Goal: Manage account settings

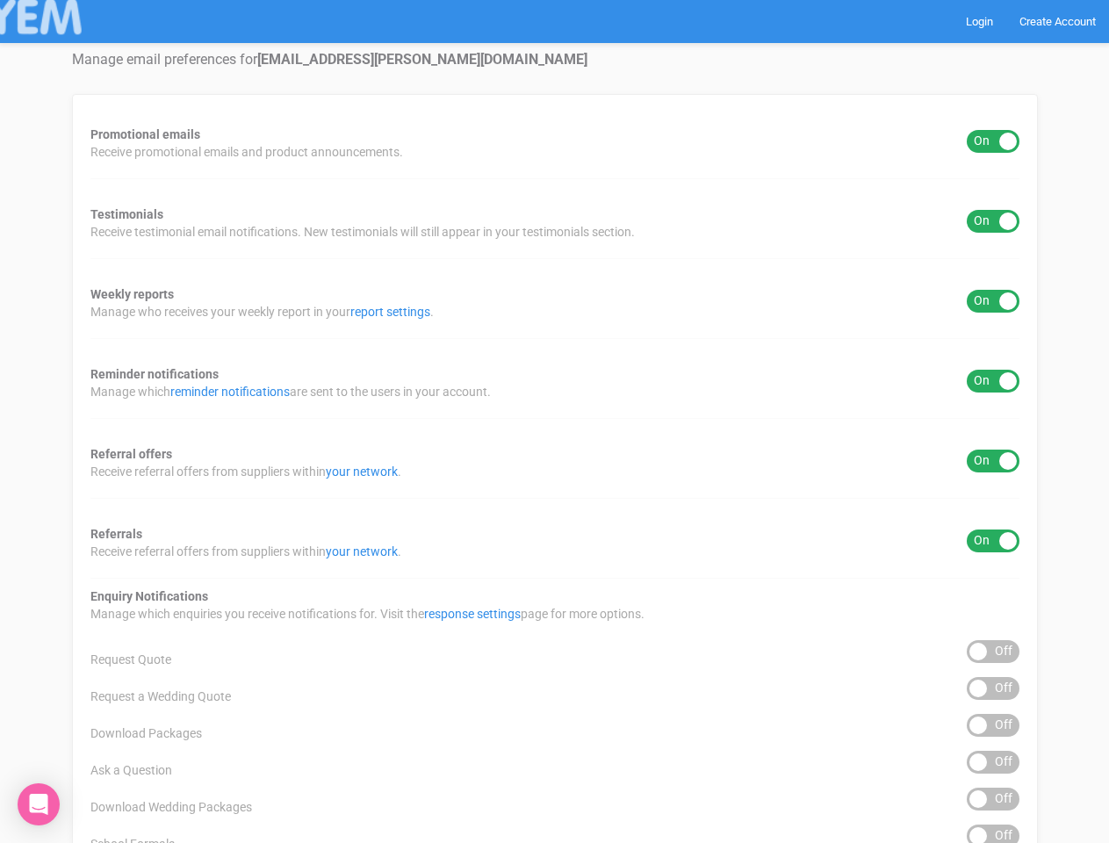
click at [554, 422] on div "Promotional emails ON OFF Receive promotional emails and product announcements.…" at bounding box center [555, 708] width 966 height 1229
click at [993, 141] on div "ON OFF" at bounding box center [993, 141] width 53 height 23
click at [993, 221] on div "ON OFF" at bounding box center [993, 221] width 53 height 23
click at [993, 301] on div "ON OFF" at bounding box center [993, 301] width 53 height 23
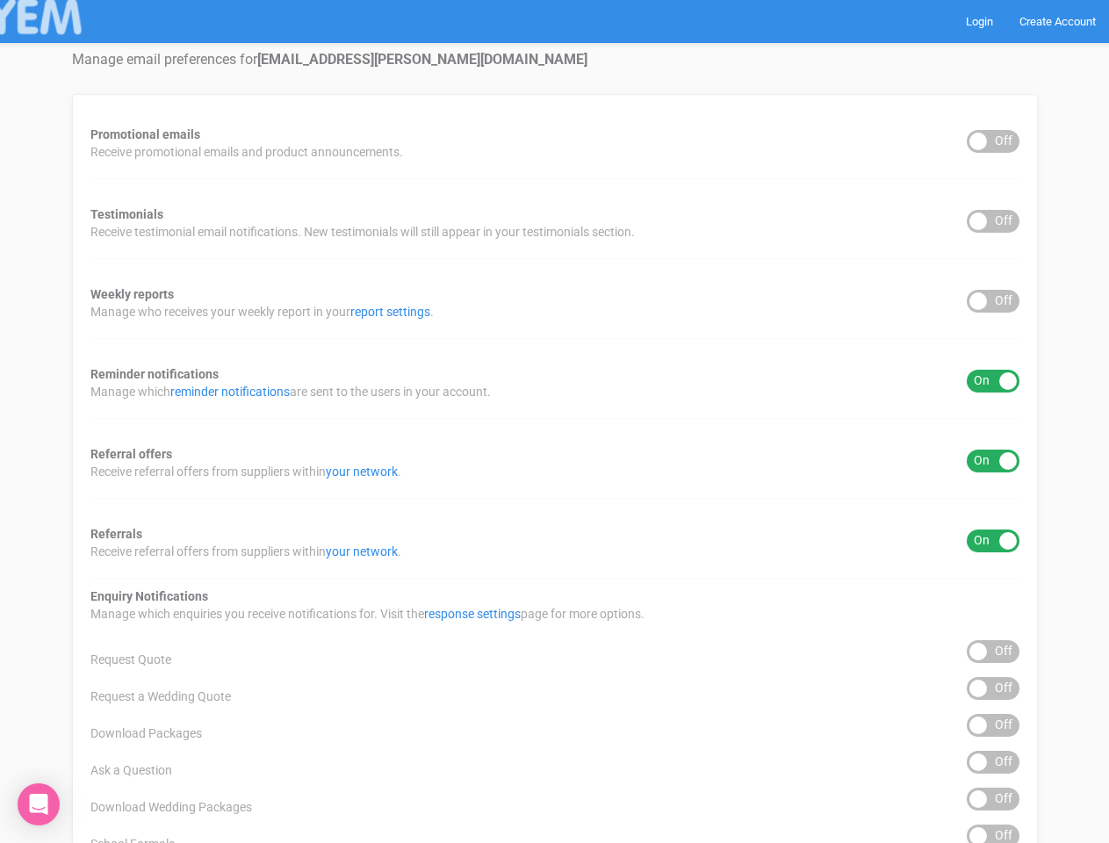
click at [993, 381] on div "ON OFF" at bounding box center [993, 381] width 53 height 23
click at [993, 461] on div "ON OFF" at bounding box center [993, 461] width 53 height 23
click at [993, 541] on div "ON OFF" at bounding box center [993, 541] width 53 height 23
click at [993, 652] on div "ON OFF" at bounding box center [993, 651] width 53 height 23
click at [993, 689] on div "ON OFF" at bounding box center [993, 688] width 53 height 23
